Goal: Check status: Check status

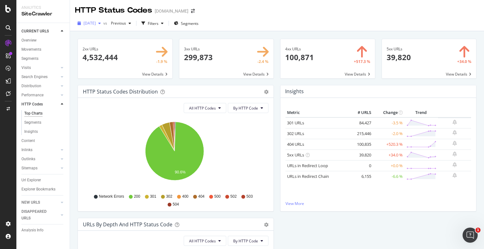
click at [101, 25] on icon "button" at bounding box center [99, 23] width 3 height 4
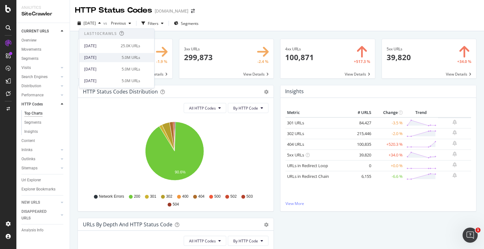
click at [99, 57] on div "2025 Aug. 26th" at bounding box center [101, 58] width 34 height 6
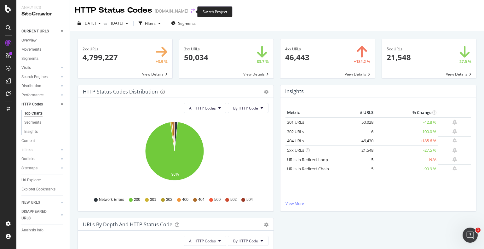
click at [191, 11] on icon "arrow-right-arrow-left" at bounding box center [193, 11] width 4 height 4
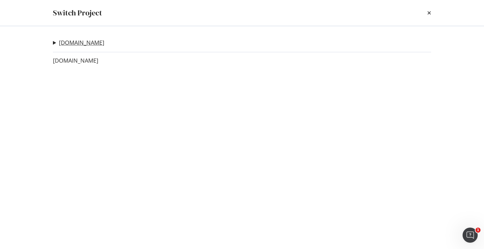
click at [87, 44] on link "[DOMAIN_NAME]" at bounding box center [81, 42] width 45 height 7
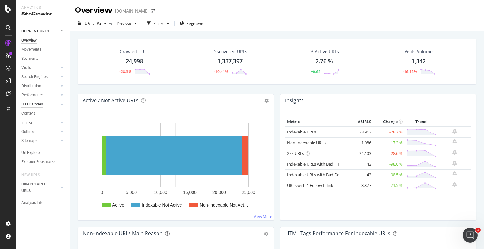
click at [37, 105] on div "HTTP Codes" at bounding box center [31, 104] width 21 height 7
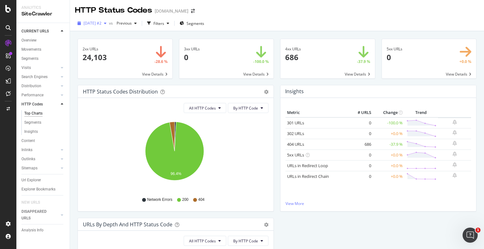
click at [109, 21] on div "button" at bounding box center [105, 23] width 8 height 4
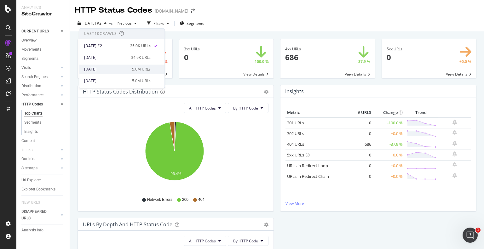
click at [105, 68] on div "2025 Aug. 21st" at bounding box center [106, 69] width 44 height 6
